Goal: Information Seeking & Learning: Find specific fact

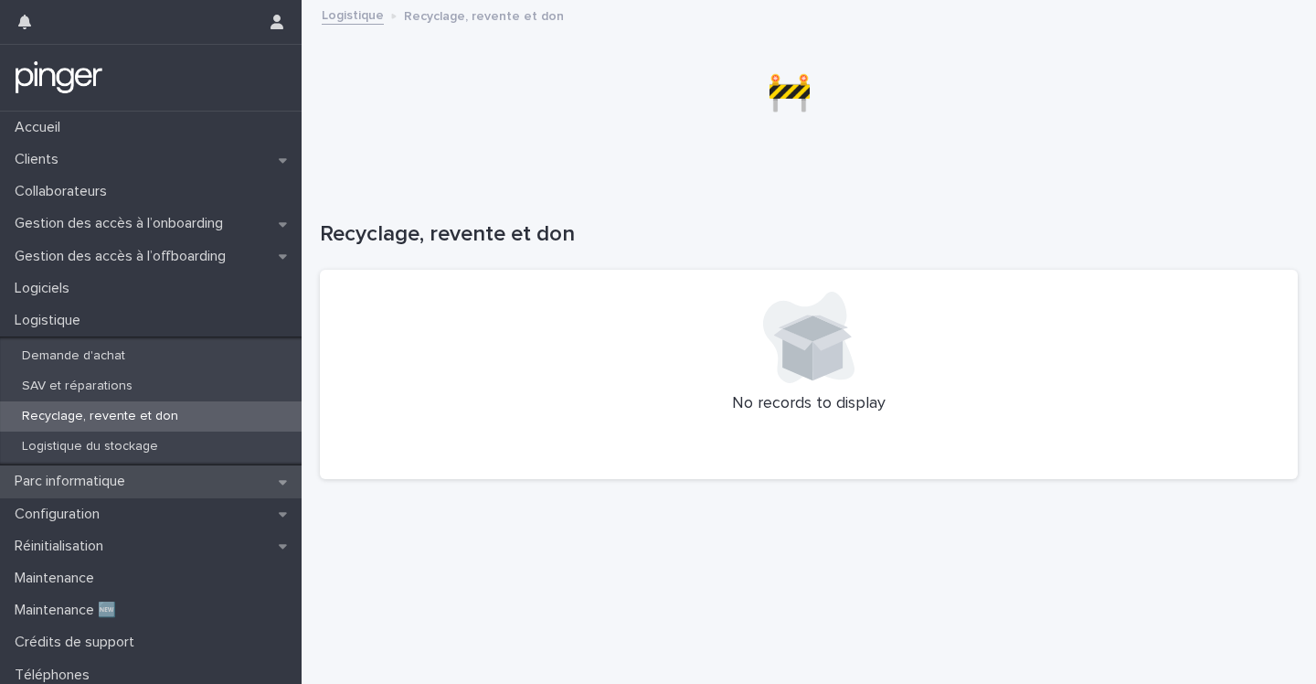
click at [133, 475] on p "Parc informatique" at bounding box center [73, 480] width 133 height 17
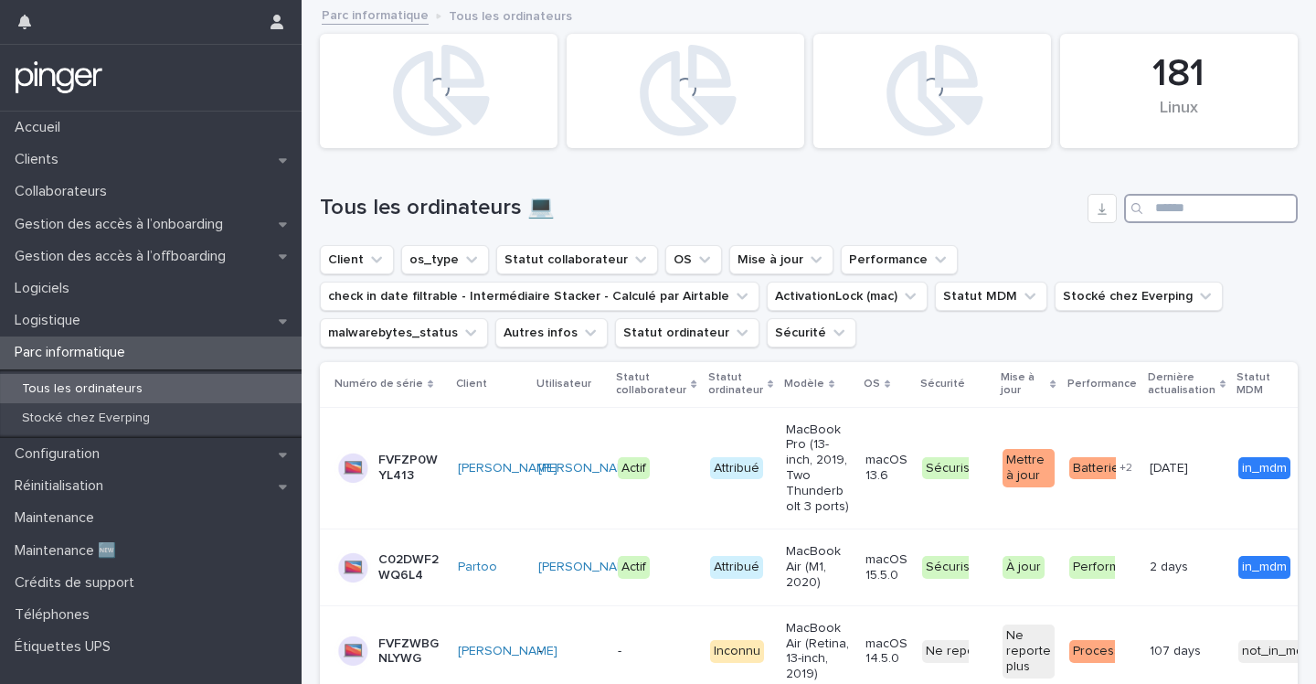
click at [1187, 213] on input "Search" at bounding box center [1211, 208] width 174 height 29
paste input "*******"
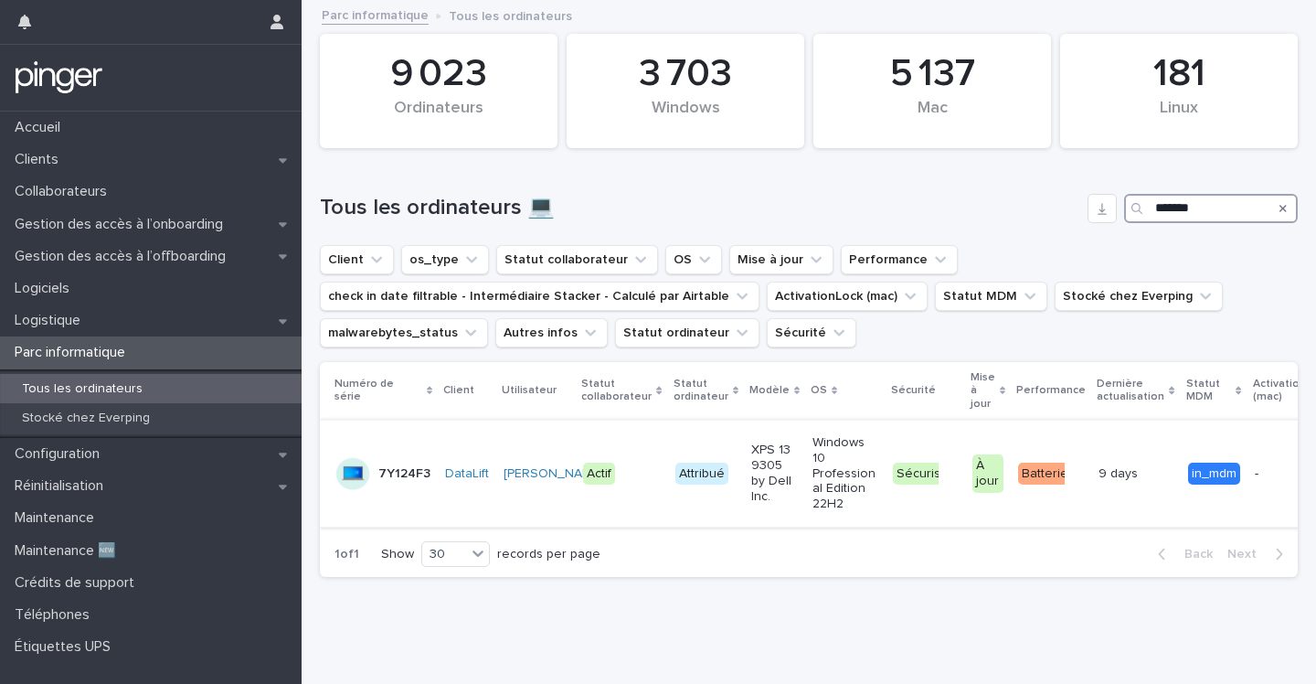
type input "*******"
click at [400, 479] on p "7Y124F3" at bounding box center [404, 474] width 52 height 16
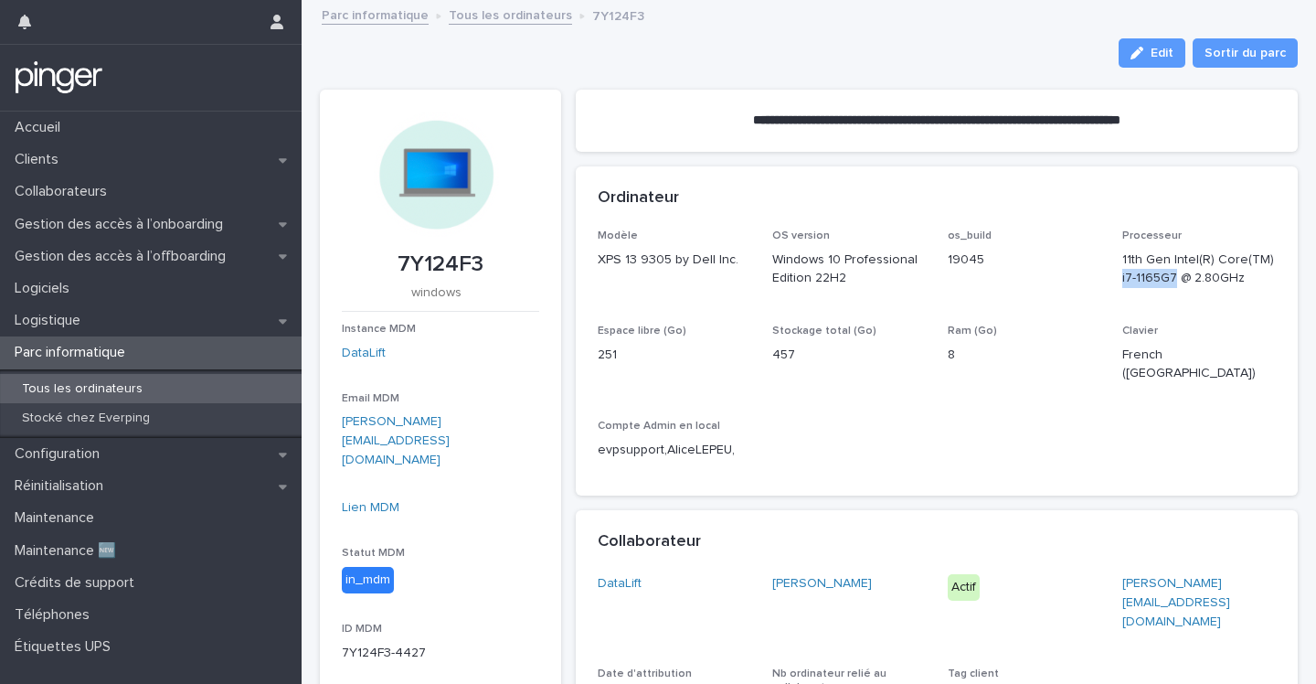
drag, startPoint x: 1123, startPoint y: 278, endPoint x: 1175, endPoint y: 275, distance: 52.2
click at [1175, 275] on p "11th Gen Intel(R) Core(TM) i7-1165G7 @ 2.80GHz" at bounding box center [1199, 269] width 154 height 38
copy p "i7-1165G7"
click at [437, 260] on p "7Y124F3" at bounding box center [440, 264] width 197 height 27
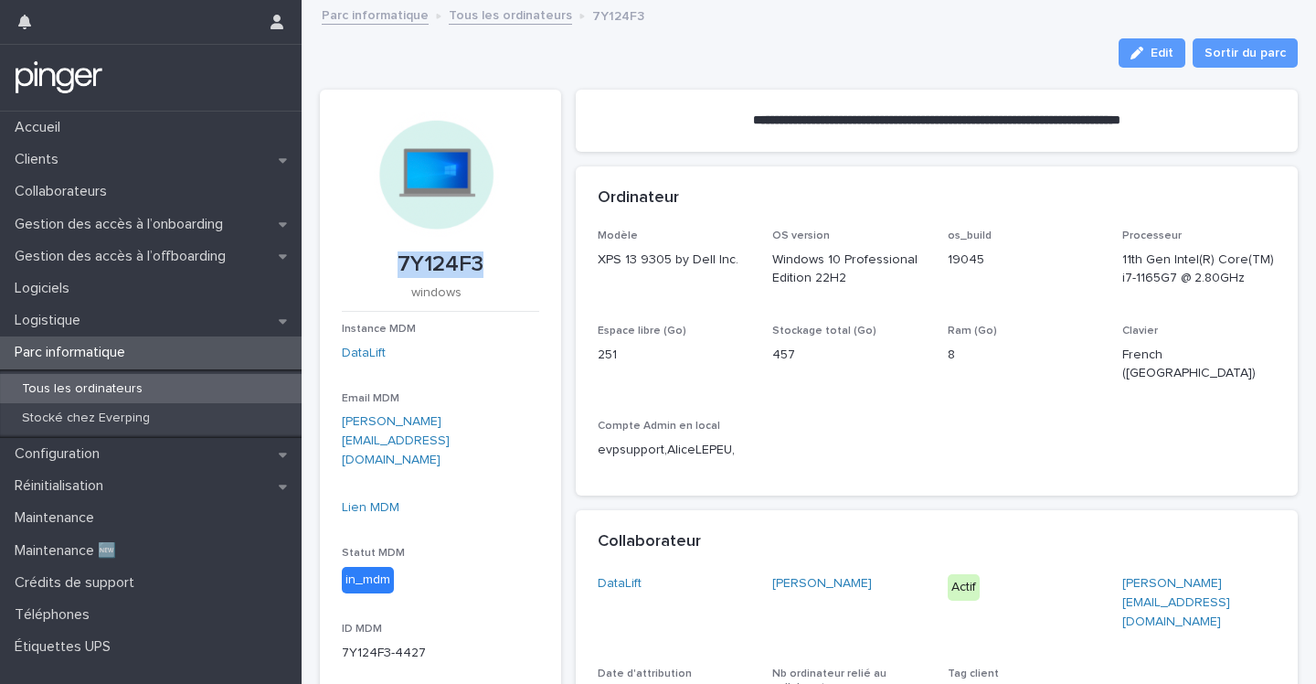
copy p "7Y124F3"
drag, startPoint x: 599, startPoint y: 260, endPoint x: 667, endPoint y: 255, distance: 68.7
click at [667, 255] on p "XPS 13 9305 by Dell Inc." at bounding box center [675, 259] width 154 height 19
copy p "XPS 13 9305"
